Goal: Complete application form: Complete application form

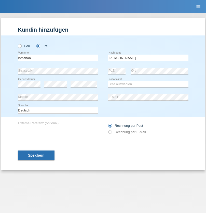
type input "[PERSON_NAME]"
select select "SO"
select select "C"
select select "02"
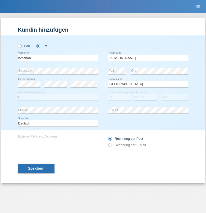
select select "07"
select select "2019"
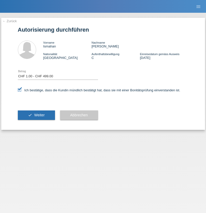
select select "1"
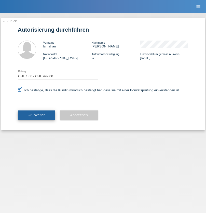
click at [36, 115] on span "Weiter" at bounding box center [39, 115] width 10 height 4
